Goal: Information Seeking & Learning: Learn about a topic

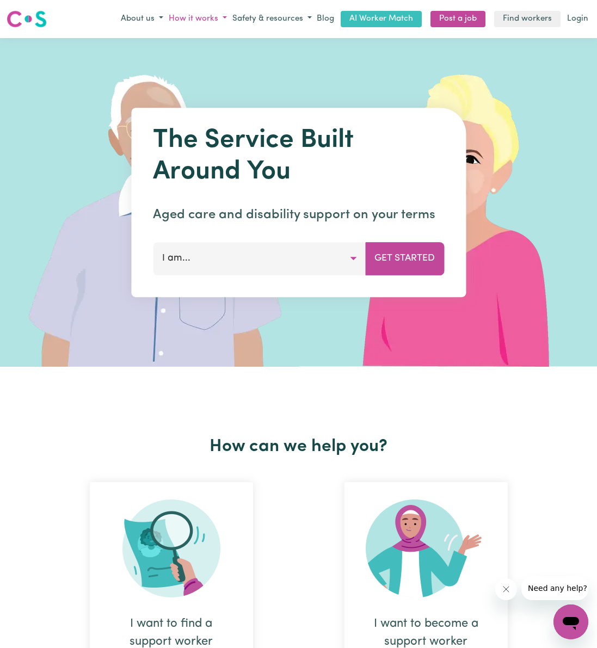
click at [206, 15] on button "How it works" at bounding box center [198, 19] width 64 height 18
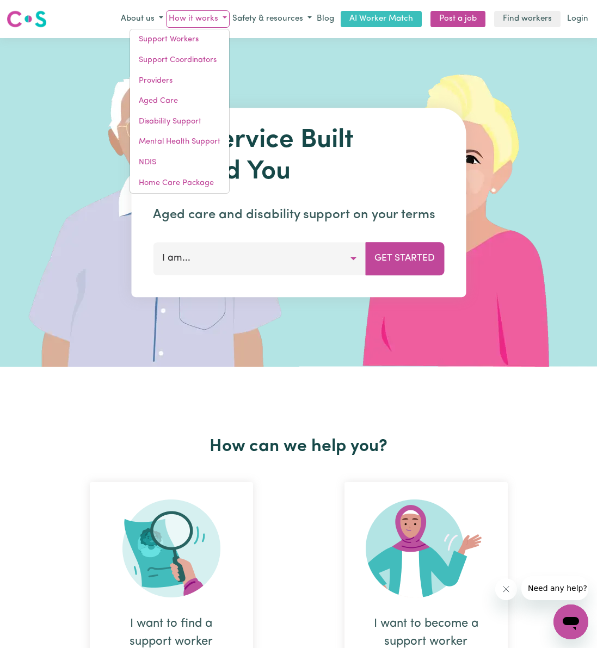
click at [206, 15] on button "How it works" at bounding box center [198, 19] width 64 height 18
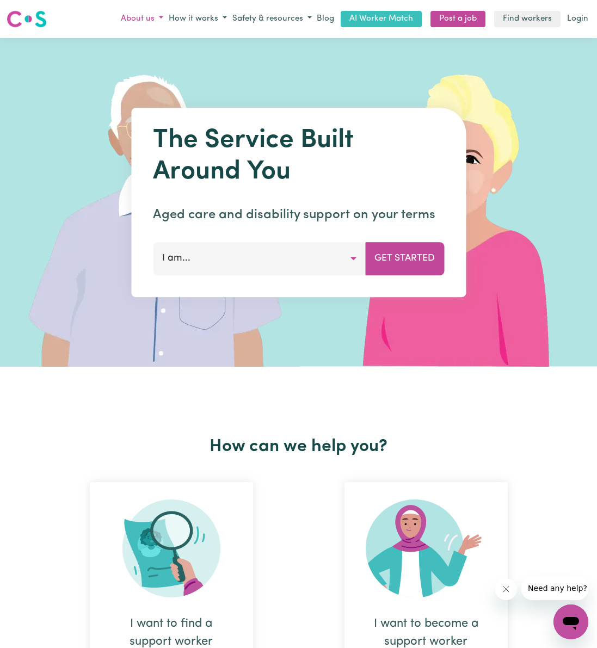
click at [135, 14] on button "About us" at bounding box center [142, 19] width 48 height 18
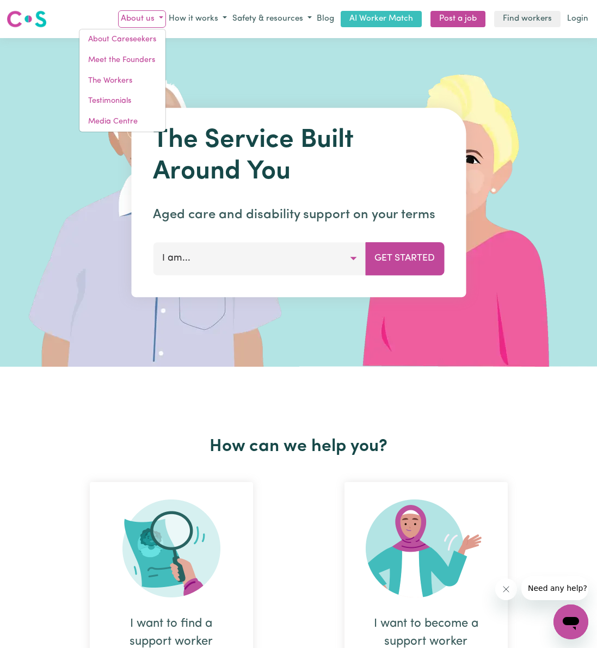
click at [136, 14] on button "About us" at bounding box center [142, 19] width 48 height 18
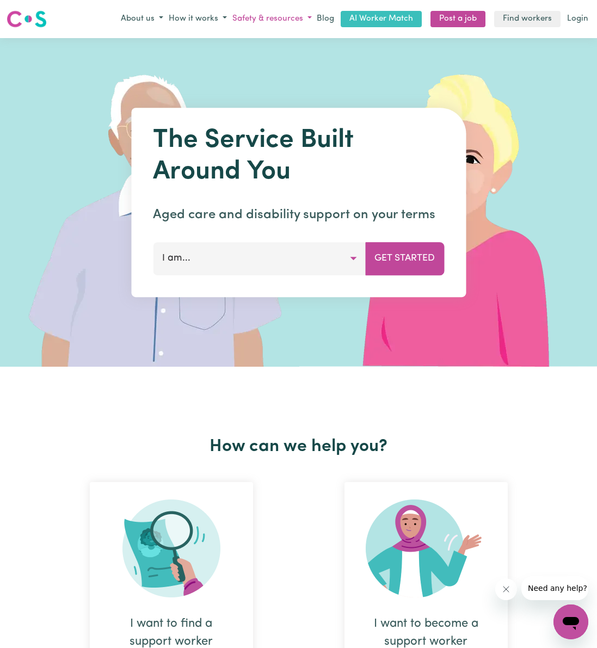
click at [270, 17] on button "Safety & resources" at bounding box center [272, 19] width 85 height 18
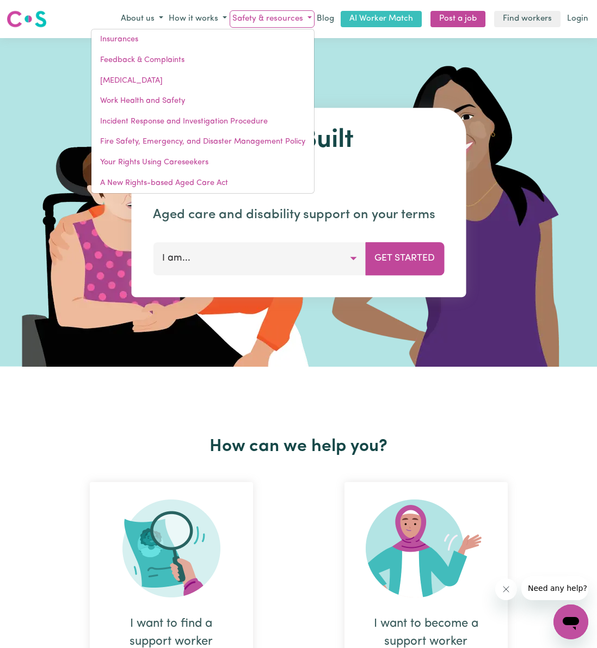
click at [270, 17] on button "Safety & resources" at bounding box center [272, 19] width 85 height 18
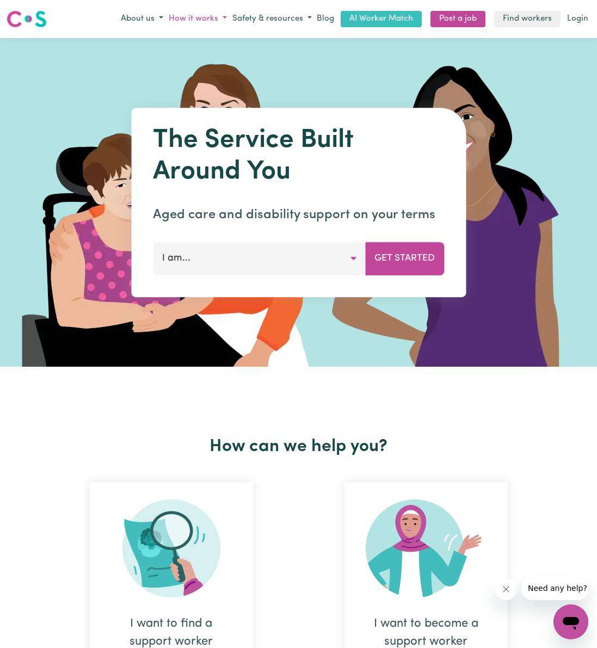
click at [195, 14] on button "How it works" at bounding box center [198, 19] width 64 height 18
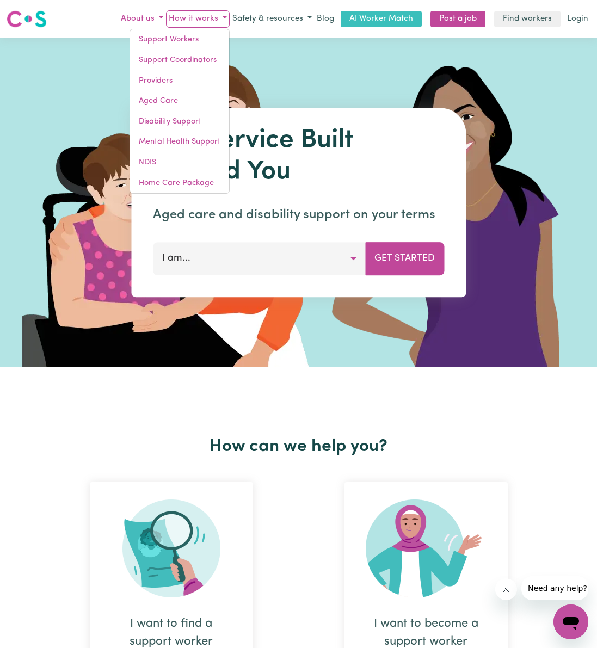
click at [131, 11] on button "About us" at bounding box center [142, 19] width 48 height 18
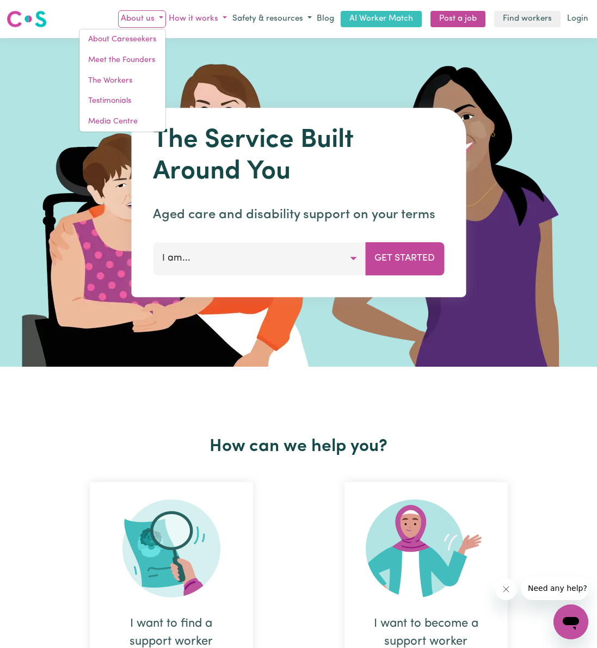
click at [204, 15] on button "How it works" at bounding box center [198, 19] width 64 height 18
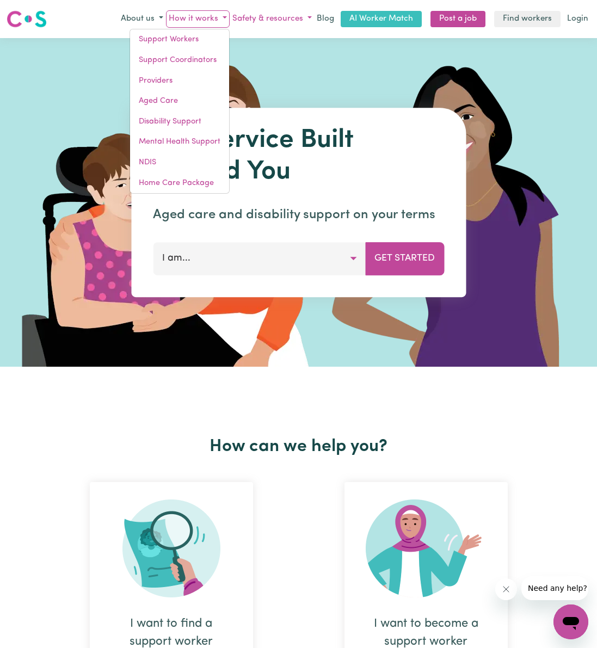
click at [310, 16] on button "Safety & resources" at bounding box center [272, 19] width 85 height 18
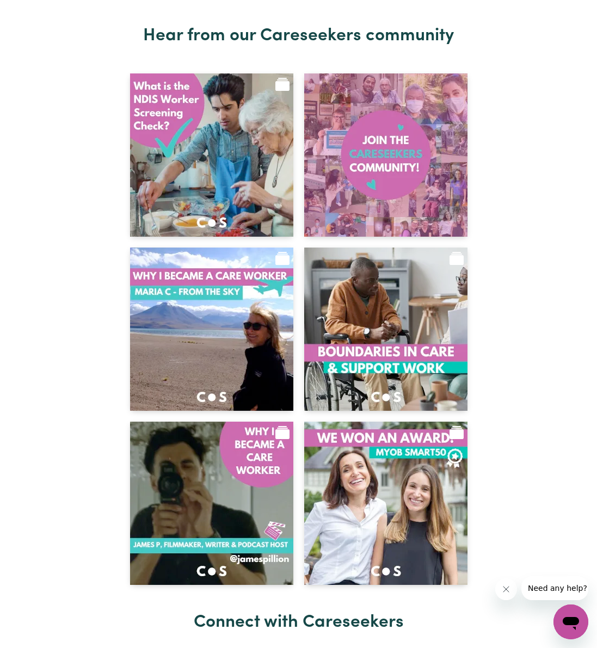
scroll to position [4948, 0]
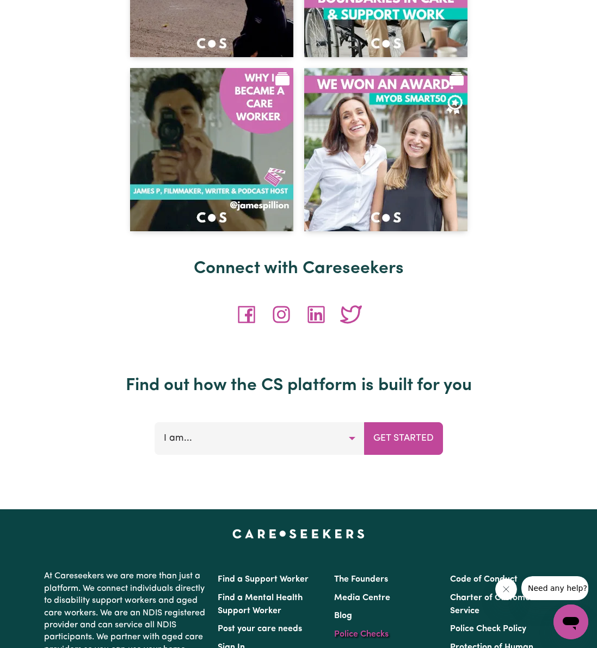
click at [369, 630] on link "Police Checks" at bounding box center [361, 634] width 54 height 9
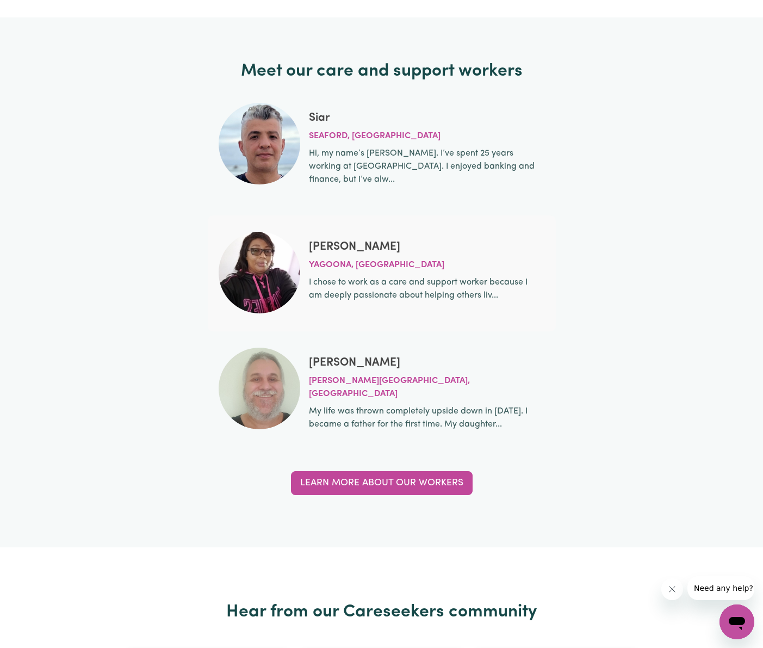
scroll to position [3529, 0]
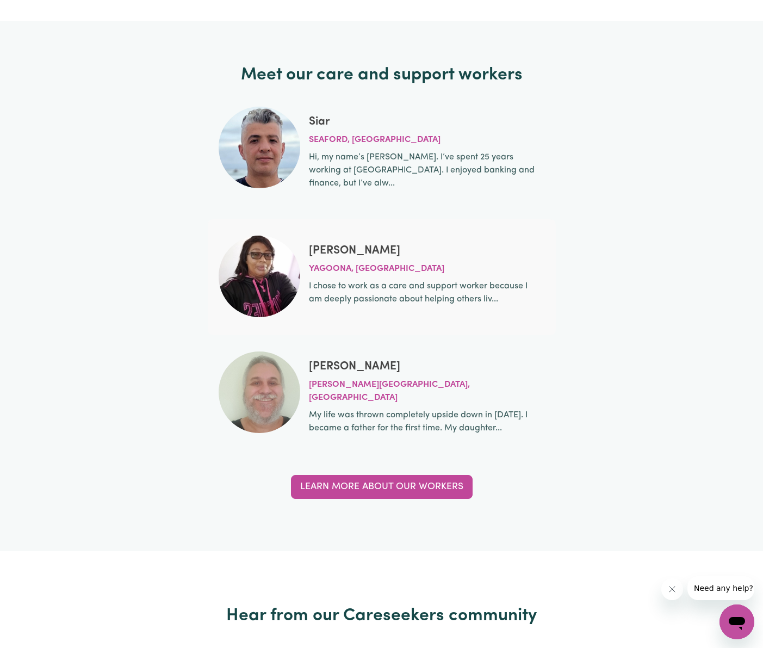
click at [324, 75] on h2 "Meet our care and support workers" at bounding box center [381, 75] width 705 height 21
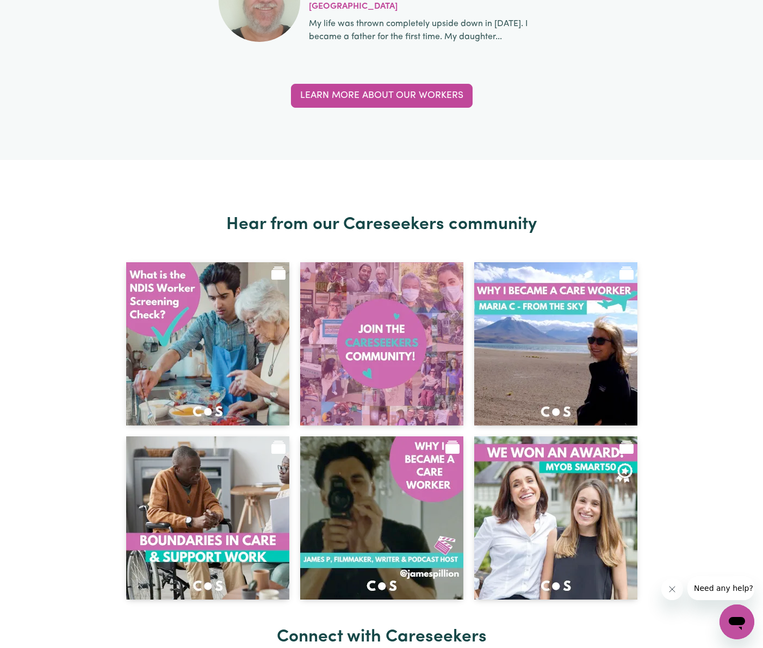
scroll to position [3921, 0]
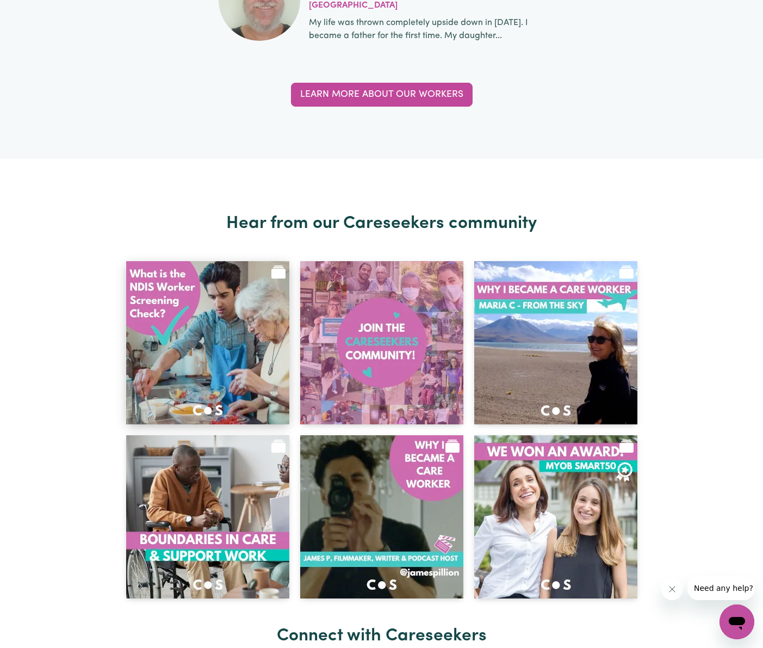
click at [250, 271] on img at bounding box center [207, 342] width 163 height 163
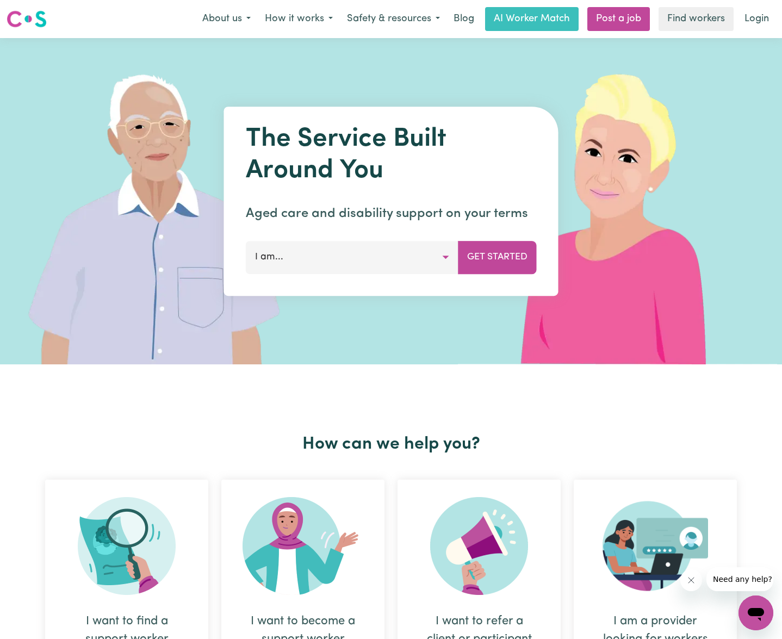
click at [388, 256] on button "I am..." at bounding box center [352, 257] width 213 height 33
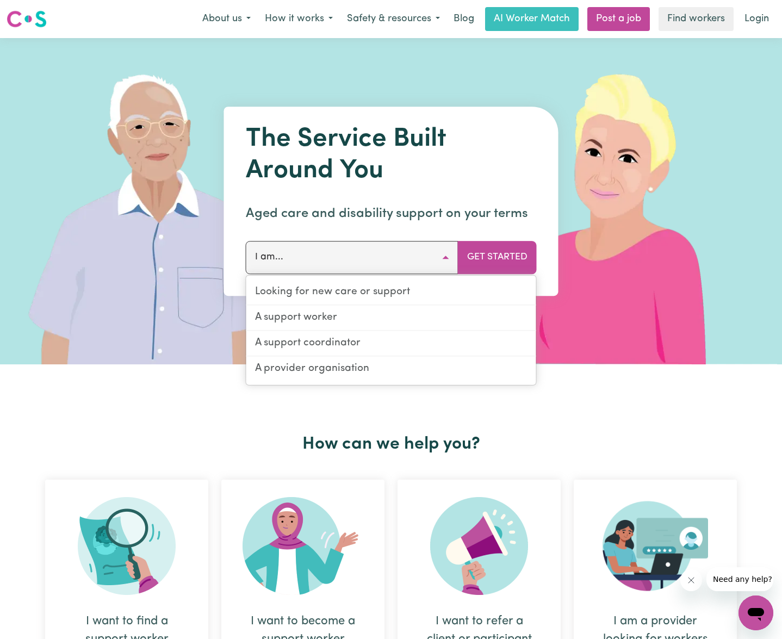
click at [425, 195] on div "The Service Built Around You Aged care and disability support on your terms I a…" at bounding box center [391, 201] width 335 height 189
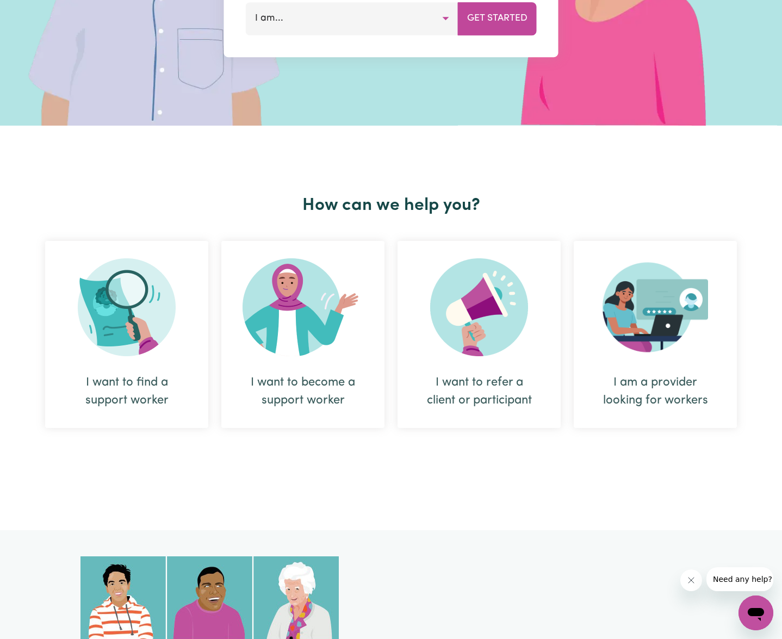
scroll to position [238, 0]
